Goal: Find specific page/section: Find specific page/section

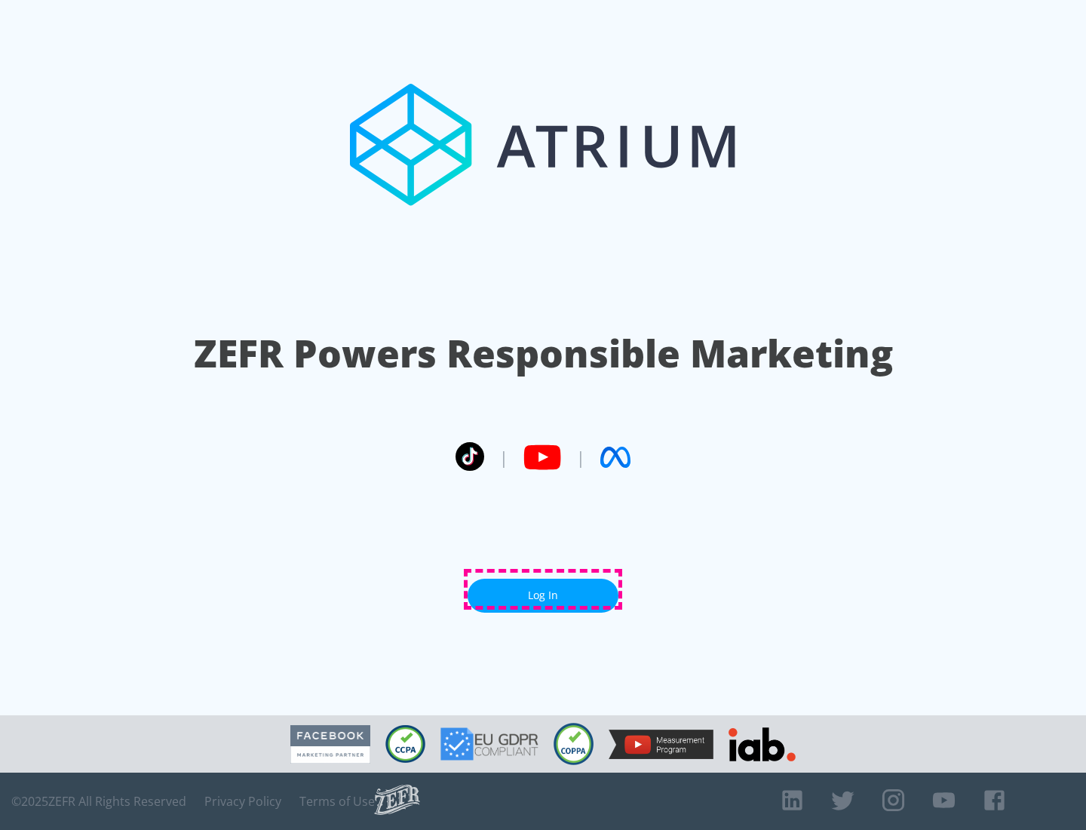
click at [543, 589] on link "Log In" at bounding box center [543, 596] width 151 height 34
